Goal: Task Accomplishment & Management: Use online tool/utility

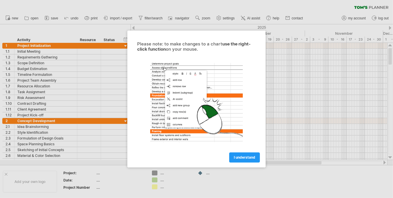
click at [275, 73] on div at bounding box center [196, 99] width 393 height 198
click at [241, 157] on span "I understand" at bounding box center [244, 157] width 21 height 4
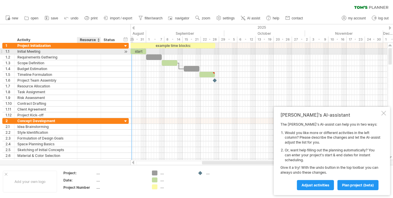
click at [86, 51] on div at bounding box center [89, 51] width 18 height 5
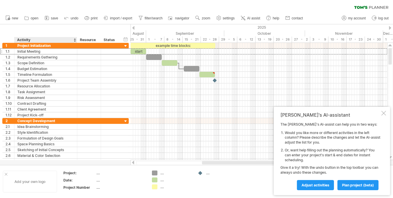
click at [33, 185] on div "Add your own logo" at bounding box center [30, 182] width 54 height 22
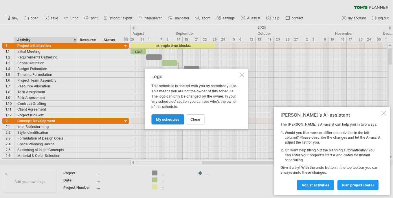
click at [167, 119] on span "my schedules" at bounding box center [167, 119] width 23 height 4
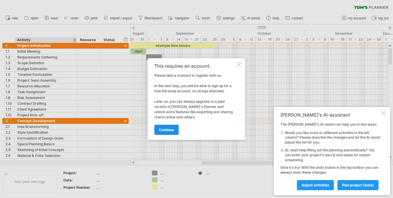
click at [166, 126] on link "continue" at bounding box center [166, 130] width 24 height 10
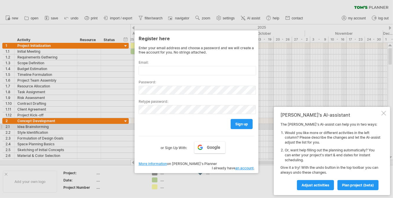
click at [278, 105] on div at bounding box center [196, 99] width 393 height 198
click at [270, 104] on div at bounding box center [196, 99] width 393 height 198
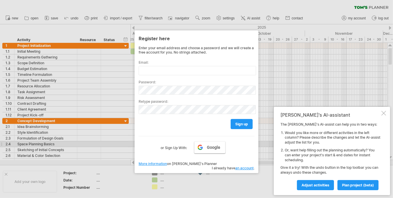
click at [209, 146] on span "Google" at bounding box center [213, 147] width 13 height 5
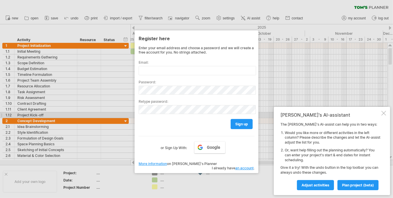
drag, startPoint x: 381, startPoint y: 114, endPoint x: 374, endPoint y: 114, distance: 6.9
click at [381, 114] on div at bounding box center [383, 113] width 5 height 5
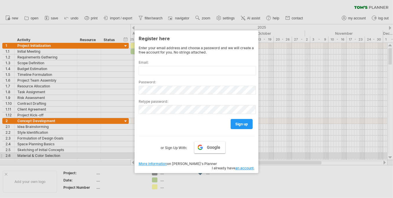
click at [215, 145] on span "Google" at bounding box center [213, 147] width 13 height 5
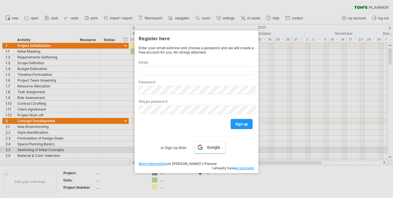
click at [203, 150] on link "Google" at bounding box center [209, 147] width 31 height 12
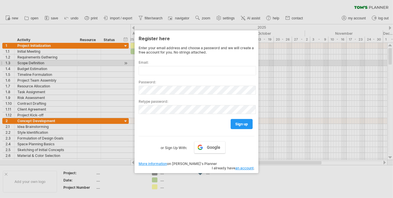
click at [276, 66] on div at bounding box center [196, 99] width 393 height 198
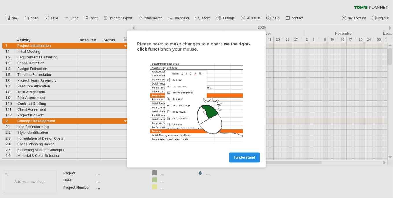
click at [248, 155] on span "I understand" at bounding box center [244, 157] width 21 height 4
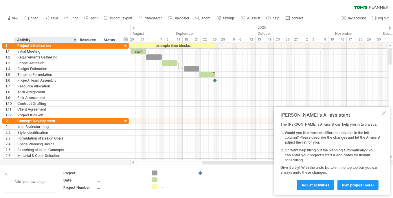
click at [27, 173] on div "Add your own logo" at bounding box center [30, 182] width 54 height 22
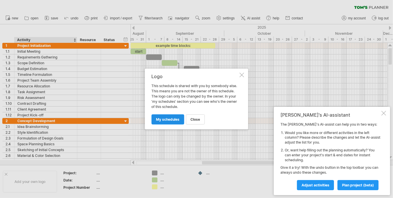
click at [164, 120] on span "my schedules" at bounding box center [167, 119] width 23 height 4
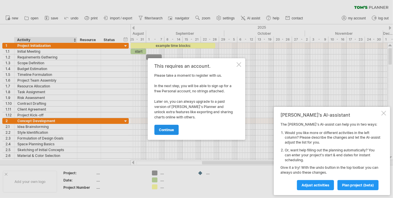
click at [162, 128] on span "continue" at bounding box center [166, 130] width 15 height 4
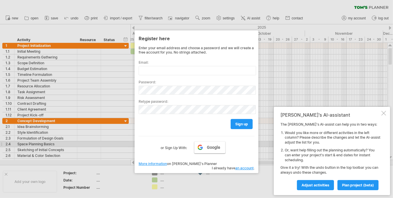
click at [205, 145] on link "Google" at bounding box center [209, 147] width 31 height 12
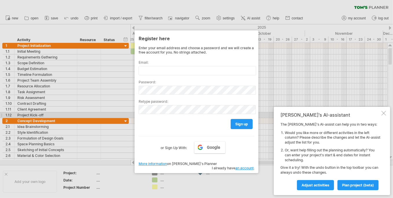
click at [384, 113] on div at bounding box center [383, 113] width 5 height 5
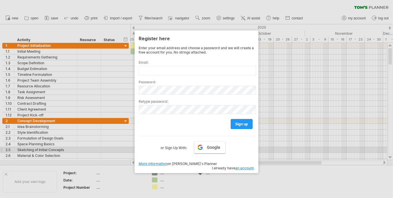
click at [207, 149] on link "Google" at bounding box center [209, 147] width 31 height 12
click at [131, 163] on div at bounding box center [196, 99] width 393 height 198
click at [149, 20] on div at bounding box center [196, 99] width 393 height 198
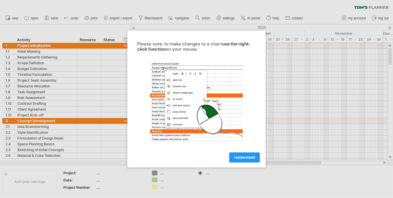
click at [237, 155] on span "I understand" at bounding box center [244, 157] width 21 height 4
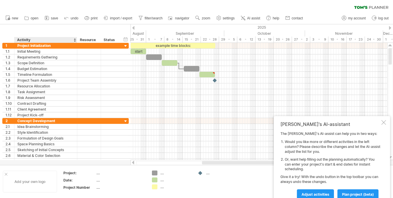
click at [19, 180] on div "Add your own logo" at bounding box center [30, 182] width 54 height 22
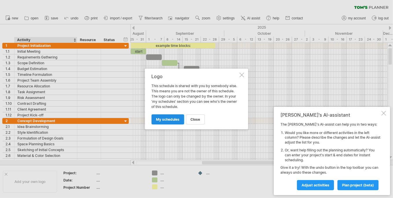
click at [163, 117] on span "my schedules" at bounding box center [167, 119] width 23 height 4
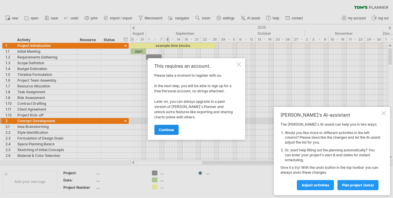
click at [169, 130] on span "continue" at bounding box center [166, 130] width 15 height 4
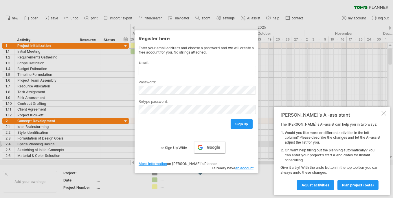
click at [207, 144] on link "Google" at bounding box center [209, 147] width 31 height 12
click at [198, 146] on link "Google" at bounding box center [209, 147] width 31 height 12
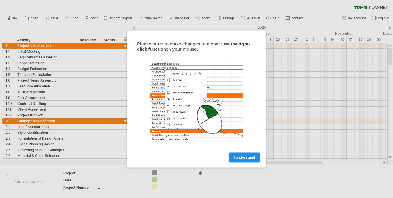
click at [241, 156] on span "I understand" at bounding box center [244, 157] width 21 height 4
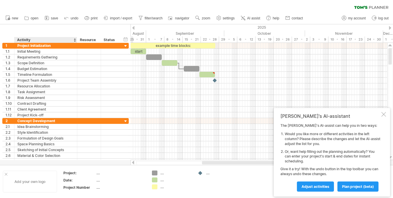
click at [30, 180] on div "Add your own logo" at bounding box center [30, 182] width 54 height 22
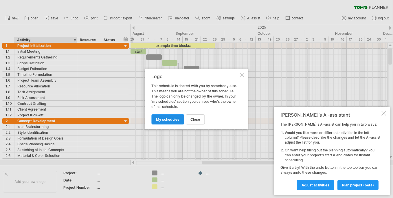
click at [175, 119] on span "my schedules" at bounding box center [167, 119] width 23 height 4
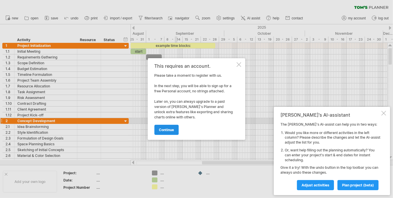
click at [171, 128] on span "continue" at bounding box center [166, 130] width 15 height 4
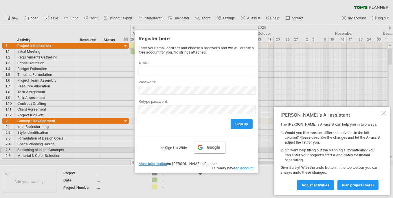
click at [211, 152] on link "Google" at bounding box center [209, 147] width 31 height 12
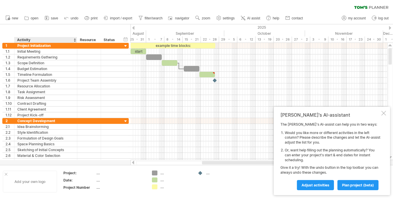
click at [30, 177] on div "Add your own logo" at bounding box center [30, 182] width 54 height 22
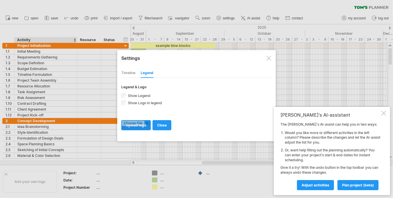
click at [134, 124] on input "file" at bounding box center [135, 125] width 29 height 10
type input "**********"
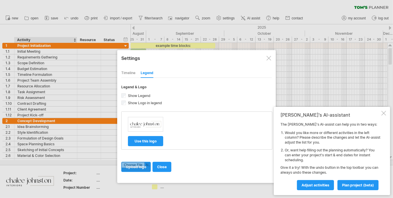
click at [132, 167] on input "file" at bounding box center [135, 167] width 29 height 10
click at [154, 140] on span "use this logo" at bounding box center [145, 141] width 22 height 4
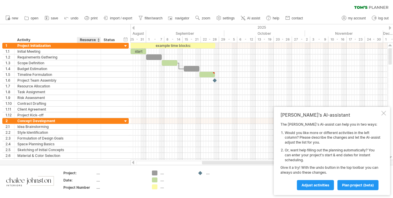
click at [98, 173] on div "...." at bounding box center [120, 172] width 49 height 5
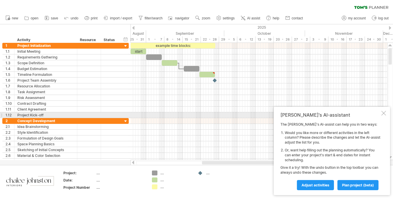
click at [384, 116] on div "Tom's AI-assistant The Tom's AI-assist can help you in two ways: Would you like…" at bounding box center [332, 151] width 116 height 88
click at [384, 115] on div at bounding box center [383, 113] width 5 height 5
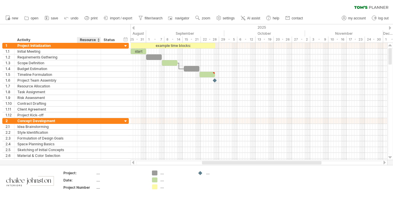
click at [87, 40] on div "Resource" at bounding box center [89, 40] width 18 height 6
click at [97, 40] on div at bounding box center [98, 40] width 2 height 6
click at [103, 27] on div "hide start/end/duration show start/end/duration ******** Activity ******** Reso…" at bounding box center [65, 33] width 130 height 19
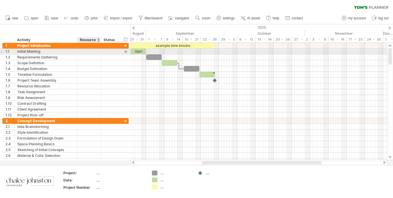
click at [83, 49] on div at bounding box center [89, 51] width 18 height 5
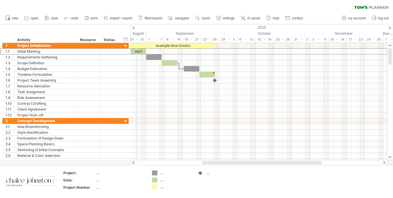
click at [138, 33] on div "August" at bounding box center [105, 33] width 81 height 6
click at [134, 27] on div at bounding box center [133, 28] width 2 height 4
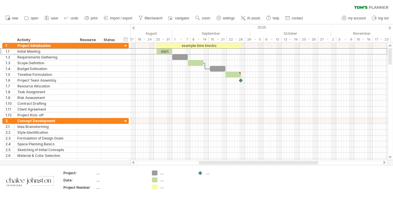
click at [134, 27] on div at bounding box center [133, 28] width 2 height 4
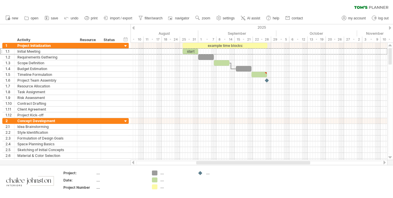
click at [132, 28] on div at bounding box center [133, 28] width 2 height 4
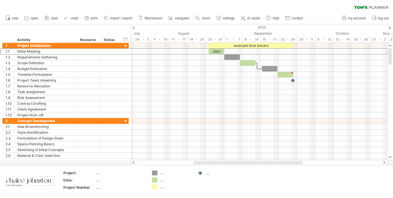
click at [132, 28] on div at bounding box center [133, 28] width 2 height 4
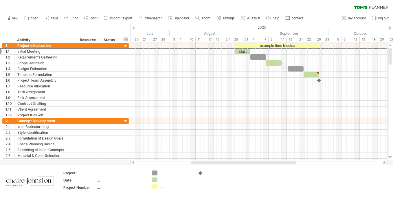
click at [132, 28] on div at bounding box center [133, 28] width 2 height 4
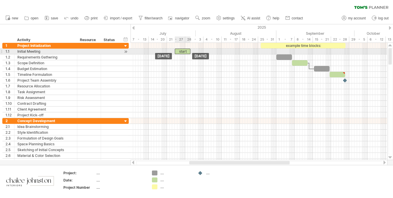
drag, startPoint x: 267, startPoint y: 51, endPoint x: 181, endPoint y: 49, distance: 86.5
click at [181, 49] on div "start" at bounding box center [183, 51] width 16 height 5
drag, startPoint x: 189, startPoint y: 51, endPoint x: 193, endPoint y: 53, distance: 4.9
click at [193, 53] on div "start" at bounding box center [185, 51] width 21 height 5
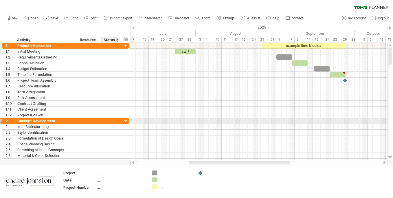
click at [126, 119] on div at bounding box center [125, 121] width 5 height 5
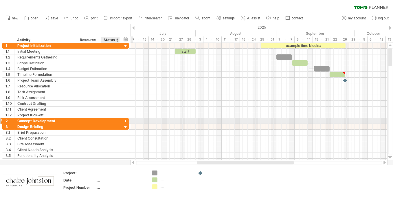
click at [126, 119] on div at bounding box center [125, 121] width 5 height 5
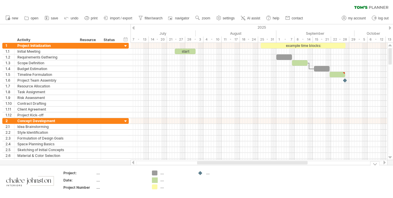
click at [156, 180] on div "Trying to reach plan.tomsplanner.com Connected again... processing file clear f…" at bounding box center [196, 99] width 393 height 198
click at [162, 180] on div "...." at bounding box center [176, 179] width 32 height 5
click at [162, 180] on input "text" at bounding box center [174, 179] width 29 height 5
click at [155, 180] on div "Trying to reach plan.tomsplanner.com Connected again... processing file clear f…" at bounding box center [196, 99] width 393 height 198
click at [154, 180] on div "Trying to reach plan.tomsplanner.com Connected again... processing file clear f…" at bounding box center [196, 99] width 393 height 198
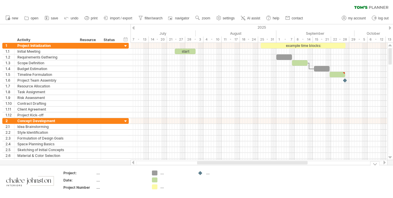
drag, startPoint x: 160, startPoint y: 180, endPoint x: 164, endPoint y: 180, distance: 3.8
click at [164, 180] on div at bounding box center [176, 179] width 32 height 5
type input "**********"
click at [135, 181] on div "...." at bounding box center [120, 180] width 49 height 5
click at [231, 18] on span "settings" at bounding box center [229, 18] width 12 height 4
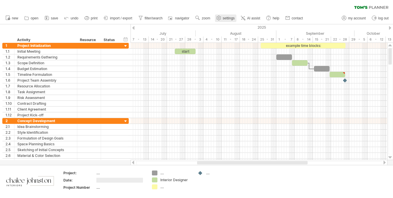
select select "*"
select select "**"
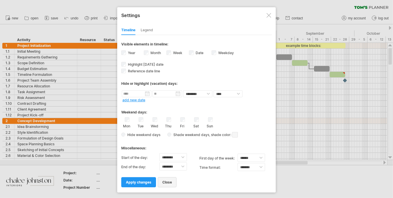
click at [165, 183] on link "close" at bounding box center [167, 182] width 19 height 10
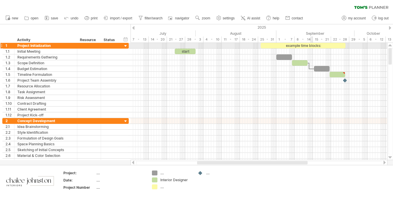
click at [312, 46] on div "example time blocks:" at bounding box center [303, 45] width 85 height 5
click at [250, 47] on div at bounding box center [258, 46] width 257 height 6
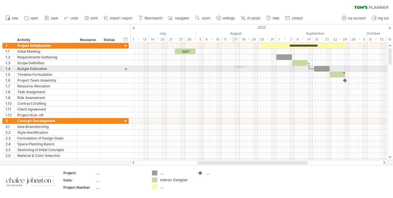
drag, startPoint x: 246, startPoint y: 67, endPoint x: 232, endPoint y: 67, distance: 14.5
click at [232, 67] on div at bounding box center [258, 69] width 257 height 6
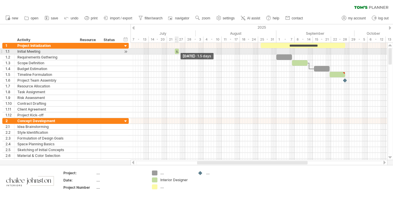
drag, startPoint x: 196, startPoint y: 50, endPoint x: 178, endPoint y: 50, distance: 17.4
click at [178, 50] on span at bounding box center [179, 51] width 2 height 5
drag, startPoint x: 180, startPoint y: 52, endPoint x: 185, endPoint y: 52, distance: 4.9
click at [185, 52] on span at bounding box center [185, 51] width 2 height 5
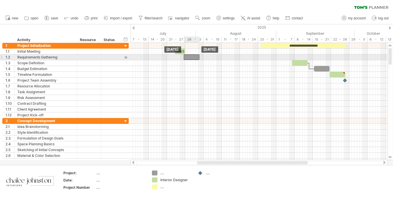
drag, startPoint x: 283, startPoint y: 57, endPoint x: 191, endPoint y: 59, distance: 92.3
click at [191, 59] on div at bounding box center [192, 56] width 16 height 5
drag, startPoint x: 200, startPoint y: 58, endPoint x: 193, endPoint y: 58, distance: 6.1
click at [193, 58] on span at bounding box center [193, 56] width 2 height 5
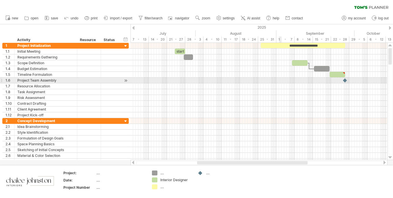
click at [277, 80] on div at bounding box center [258, 81] width 257 height 6
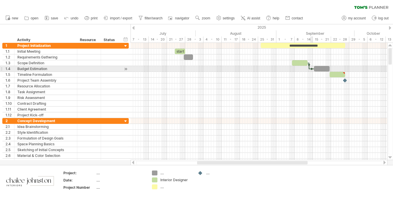
click at [312, 68] on div at bounding box center [311, 69] width 5 height 2
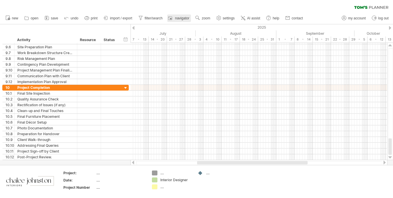
click at [182, 18] on span "navigator" at bounding box center [182, 18] width 14 height 4
click at [151, 16] on span "filter/search" at bounding box center [154, 18] width 18 height 4
type input "**********"
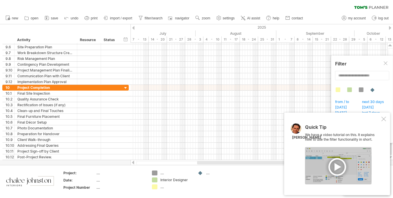
click at [330, 166] on div at bounding box center [338, 165] width 67 height 37
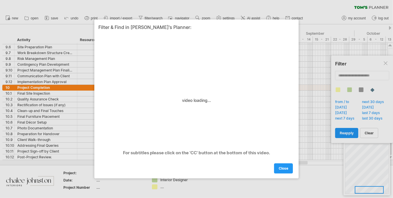
click at [217, 159] on div "close" at bounding box center [196, 166] width 196 height 15
click at [287, 168] on span "close" at bounding box center [284, 168] width 10 height 4
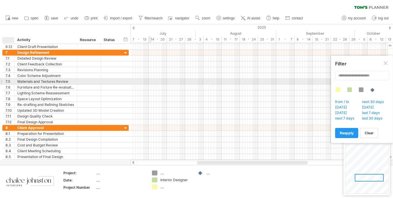
click at [11, 82] on div "7.5" at bounding box center [9, 81] width 9 height 5
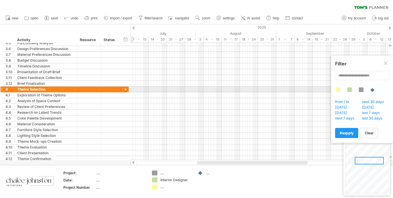
click at [125, 89] on div at bounding box center [125, 89] width 5 height 5
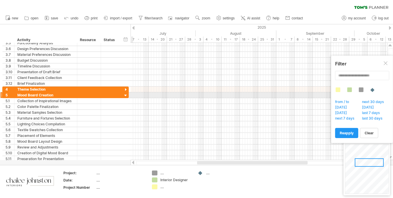
click at [125, 93] on div at bounding box center [125, 95] width 5 height 5
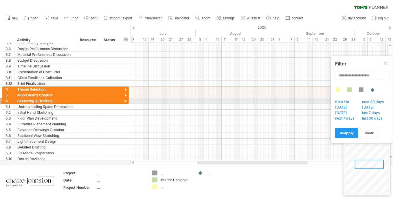
click at [125, 99] on div at bounding box center [125, 101] width 5 height 5
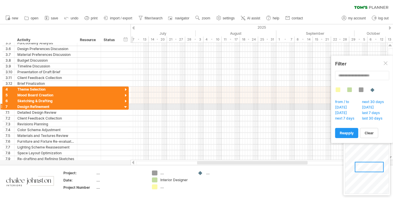
click at [125, 105] on div at bounding box center [125, 106] width 5 height 5
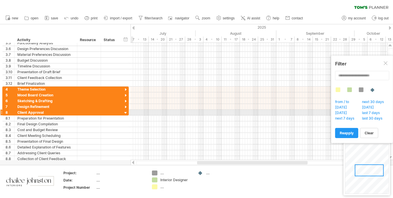
click at [125, 110] on div at bounding box center [125, 112] width 5 height 5
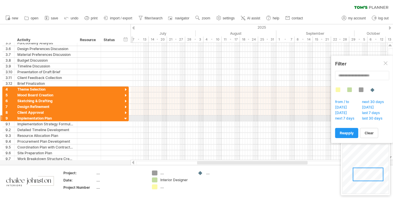
click at [125, 117] on div at bounding box center [125, 118] width 5 height 5
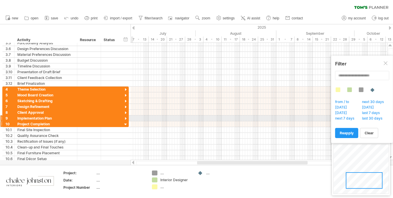
click at [125, 122] on div at bounding box center [125, 124] width 5 height 5
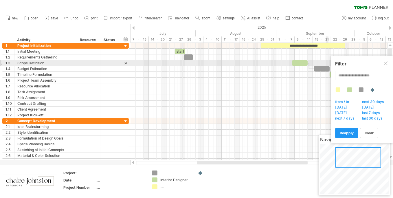
click at [387, 62] on div at bounding box center [386, 63] width 5 height 5
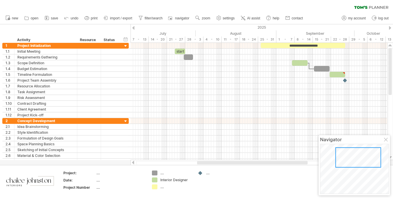
click at [161, 174] on div "...." at bounding box center [176, 172] width 32 height 5
type input "*******"
click at [99, 173] on div "...." at bounding box center [120, 172] width 49 height 5
click at [98, 180] on div "...." at bounding box center [120, 180] width 49 height 5
click at [99, 188] on div "...." at bounding box center [120, 187] width 49 height 5
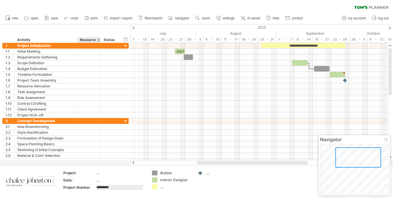
type input "**********"
click at [99, 173] on div "...." at bounding box center [120, 172] width 49 height 5
type input "**********"
click at [99, 181] on div "...." at bounding box center [120, 180] width 49 height 5
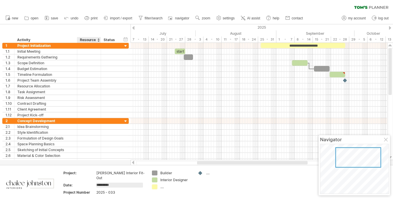
type input "**********"
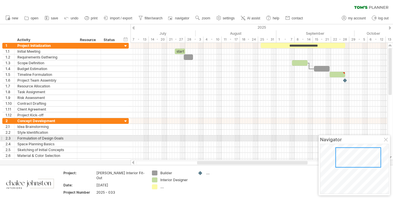
click at [385, 140] on div at bounding box center [386, 140] width 5 height 5
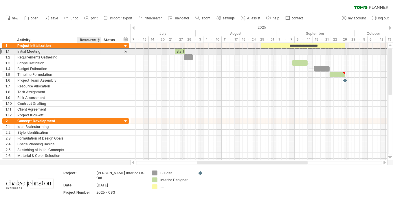
click at [84, 52] on div at bounding box center [89, 51] width 18 height 5
type input "*"
type input "******"
click at [106, 53] on div at bounding box center [110, 51] width 13 height 5
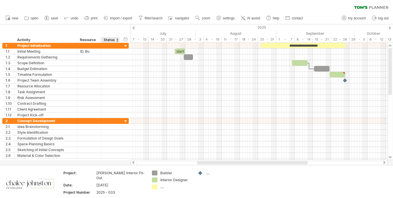
click at [112, 38] on div "Status" at bounding box center [110, 40] width 13 height 6
click at [117, 40] on div at bounding box center [117, 40] width 2 height 6
click at [110, 29] on div "hide start/end/duration show start/end/duration ******** Activity ******** Reso…" at bounding box center [65, 33] width 130 height 19
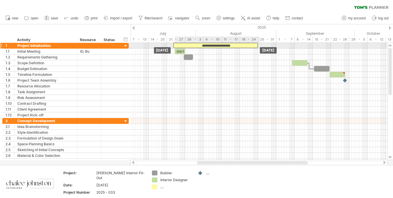
drag, startPoint x: 323, startPoint y: 47, endPoint x: 236, endPoint y: 49, distance: 86.8
click at [236, 49] on div "**********" at bounding box center [258, 101] width 257 height 117
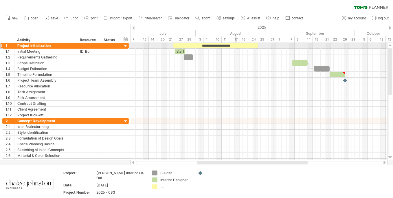
click at [236, 49] on div at bounding box center [258, 52] width 257 height 6
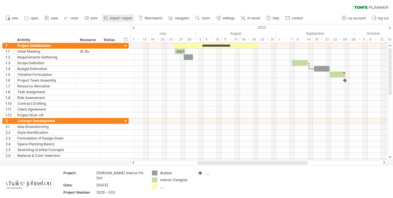
click at [108, 16] on icon at bounding box center [106, 18] width 6 height 6
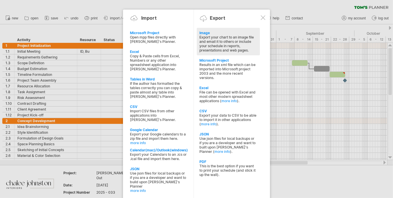
click at [215, 37] on div "Export your chart to an image file and email it to others or include your sched…" at bounding box center [228, 43] width 57 height 17
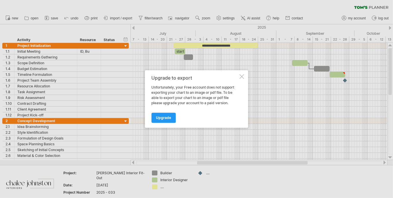
click at [242, 77] on div at bounding box center [241, 76] width 5 height 5
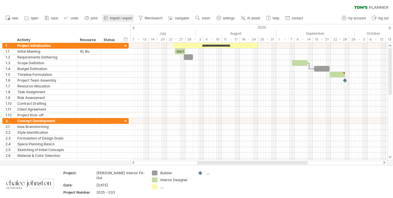
click at [124, 19] on span "import / export" at bounding box center [121, 18] width 22 height 4
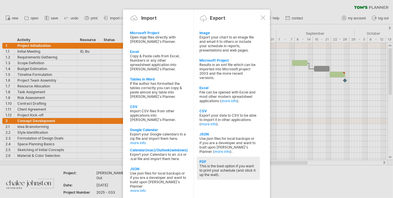
click at [205, 160] on div "PDF" at bounding box center [228, 161] width 57 height 4
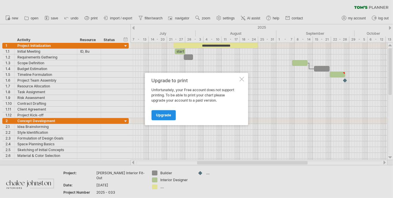
click at [158, 111] on link "Upgrade" at bounding box center [164, 115] width 24 height 10
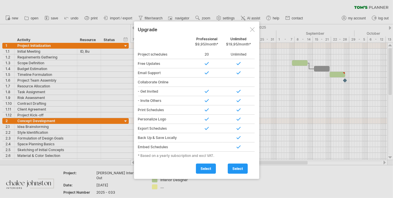
click at [251, 28] on div at bounding box center [252, 29] width 5 height 5
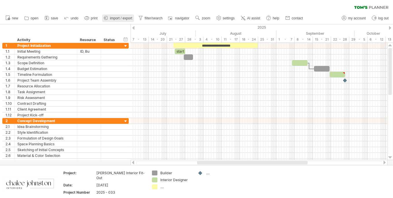
click at [120, 18] on span "import / export" at bounding box center [121, 18] width 22 height 4
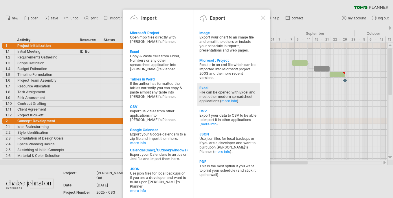
click at [214, 90] on div "File can be opened with Excel and most other modern spreadsheet applications ( …" at bounding box center [228, 96] width 57 height 13
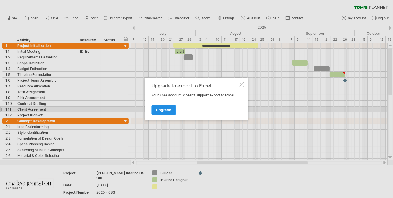
click at [166, 112] on link "Upgrade" at bounding box center [164, 110] width 24 height 10
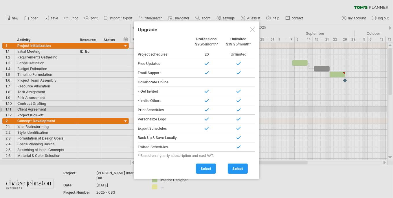
click at [250, 27] on div at bounding box center [252, 29] width 5 height 5
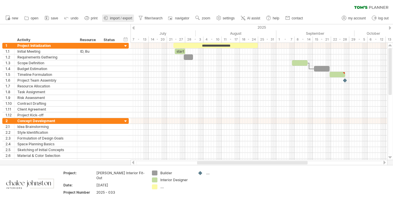
click at [108, 15] on icon at bounding box center [106, 18] width 6 height 6
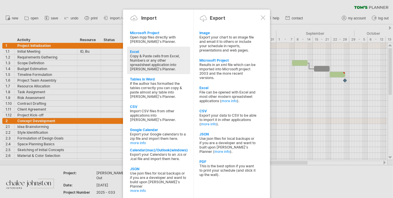
click at [158, 58] on div "Copy & Paste cells from Excel, Numbers or any other spreadsheet application int…" at bounding box center [158, 62] width 57 height 17
type textarea "**********"
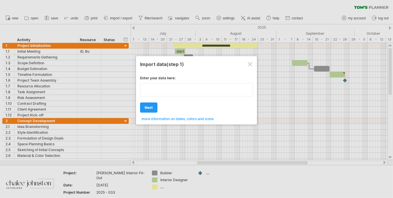
click at [170, 97] on div "Enter your data here: Your data: Weekend days ' mon tue Hide weekend days" at bounding box center [196, 95] width 113 height 49
type textarea "**********"
click at [146, 107] on div "Enter your data here: Your data: Weekend days ' mon tue Hide weekend days" at bounding box center [196, 95] width 113 height 49
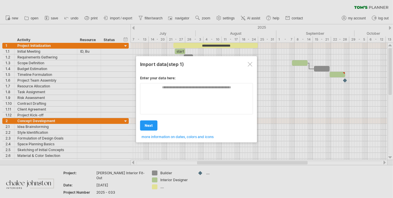
click at [250, 63] on div at bounding box center [250, 64] width 5 height 5
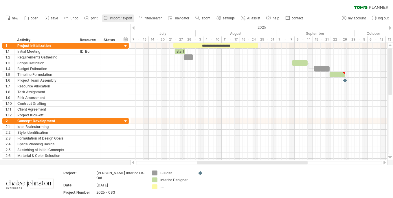
click at [110, 16] on link "import / export" at bounding box center [118, 18] width 32 height 8
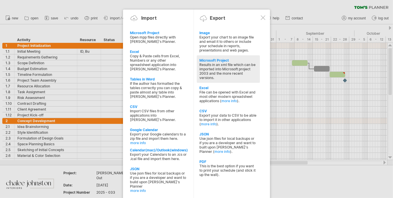
click at [216, 64] on div "Results in an xml file which can be imported into Microsoft project 2003 and th…" at bounding box center [228, 70] width 57 height 17
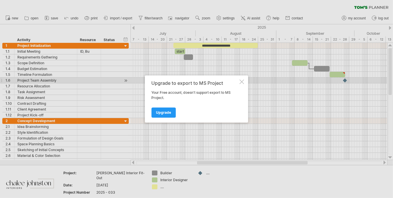
click at [238, 82] on div "Upgrade to export to MS Project Your Free account, doesn't support export to MS…" at bounding box center [196, 98] width 103 height 47
click at [120, 16] on div at bounding box center [196, 99] width 393 height 198
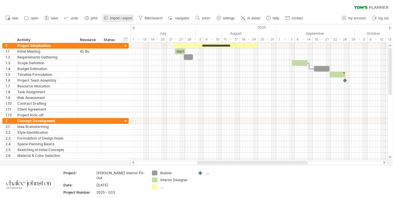
click at [113, 15] on link "import / export" at bounding box center [118, 18] width 32 height 8
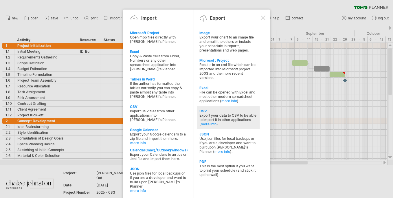
click at [212, 121] on div "Export your data to CSV to be able to import it in other applications ( more in…" at bounding box center [228, 119] width 57 height 13
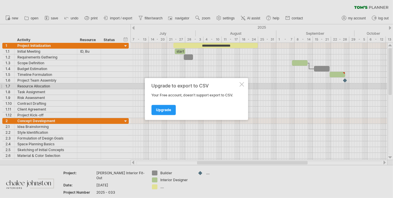
click at [246, 84] on div "Upgrade to export to CSV Your Free account, doesn't support export to CSV. Upgr…" at bounding box center [196, 99] width 103 height 42
click at [242, 86] on div at bounding box center [241, 84] width 5 height 5
